Goal: Navigation & Orientation: Find specific page/section

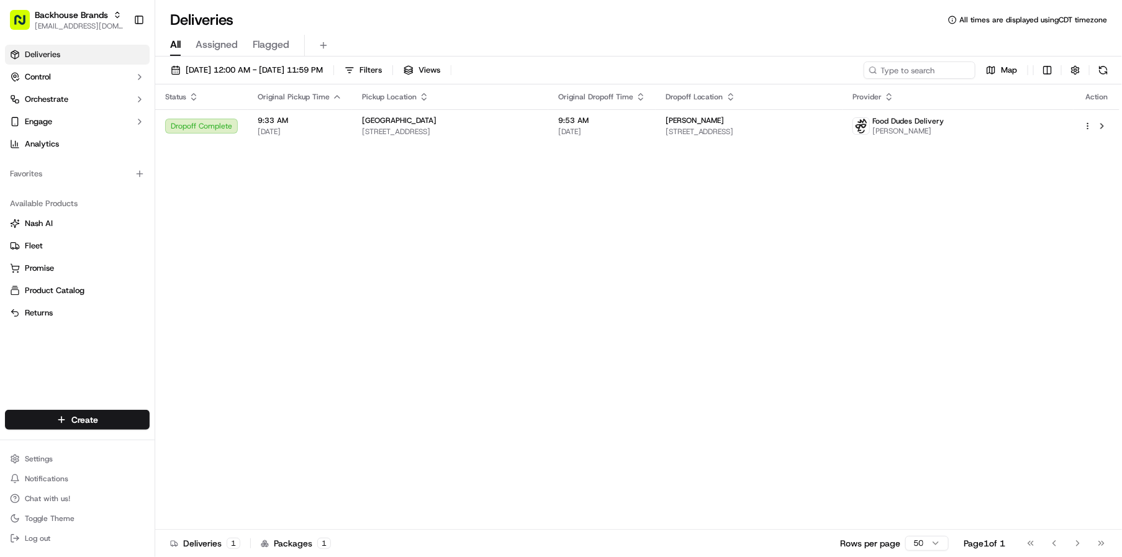
click at [684, 266] on div "Status Original Pickup Time Pickup Location Original Dropoff Time Dropoff Locat…" at bounding box center [637, 306] width 964 height 445
click at [314, 238] on div "Status Original Pickup Time Pickup Location Original Dropoff Time Dropoff Locat…" at bounding box center [637, 306] width 964 height 445
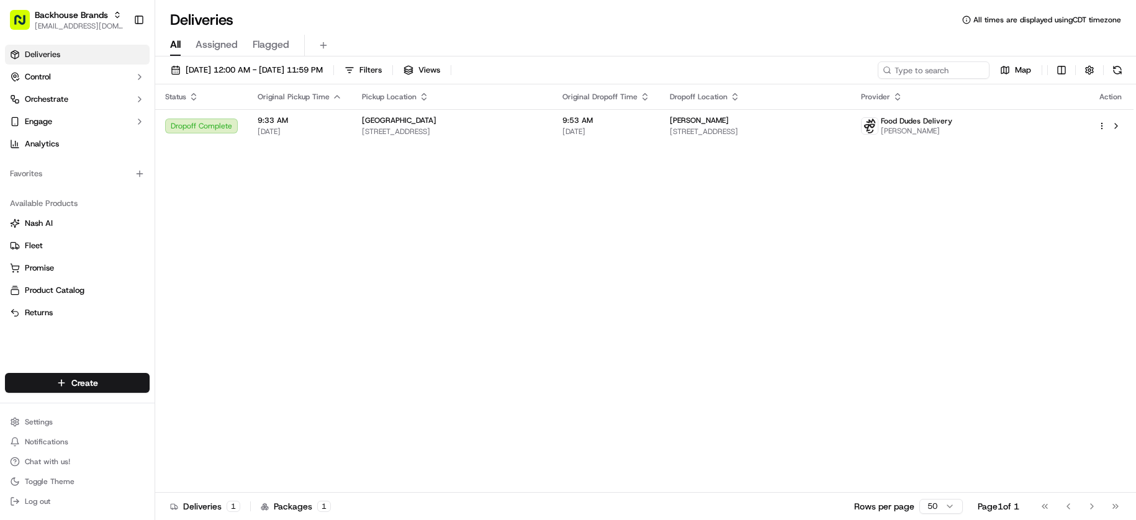
click at [378, 488] on div "Status Original Pickup Time Pickup Location Original Dropoff Time Dropoff Locat…" at bounding box center [644, 288] width 978 height 408
click at [924, 503] on html "Backhouse Brands [EMAIL_ADDRESS][DOMAIN_NAME] Toggle Sidebar Deliveries Control…" at bounding box center [568, 260] width 1136 height 520
click at [143, 23] on button "Toggle Sidebar" at bounding box center [139, 19] width 21 height 21
